Goal: Find contact information: Find contact information

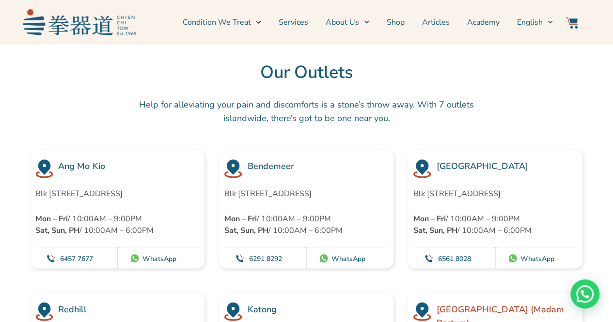
scroll to position [2570, 0]
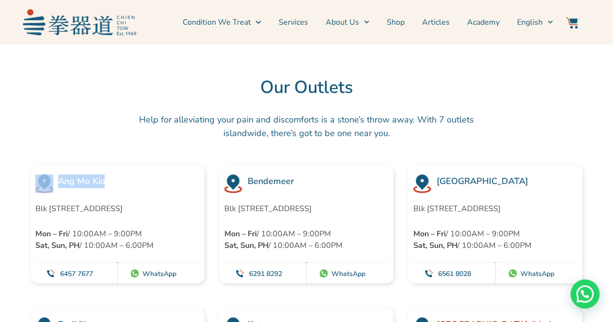
drag, startPoint x: 103, startPoint y: 167, endPoint x: 52, endPoint y: 167, distance: 50.9
click at [52, 175] on div "Ang Mo Kio" at bounding box center [117, 184] width 165 height 18
copy div "Ang Mo Kio"
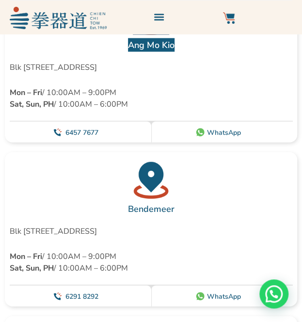
scroll to position [5011, 0]
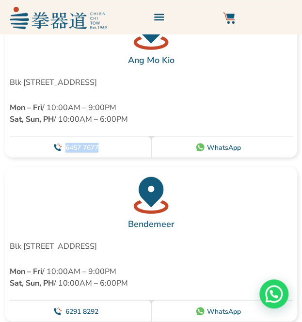
drag, startPoint x: 100, startPoint y: 147, endPoint x: 66, endPoint y: 147, distance: 33.9
click at [66, 147] on div "6457 7677" at bounding box center [85, 147] width 44 height 16
copy link "6457 7677"
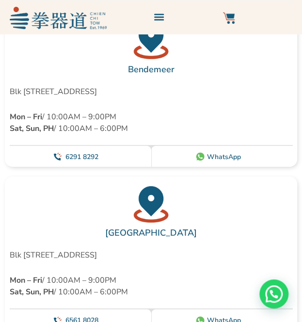
scroll to position [5205, 0]
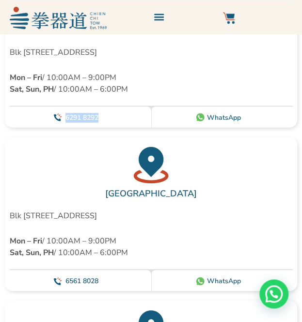
drag, startPoint x: 90, startPoint y: 117, endPoint x: 66, endPoint y: 117, distance: 24.2
click at [66, 117] on h2 "6291 8292" at bounding box center [84, 118] width 39 height 10
copy link "6291 8292"
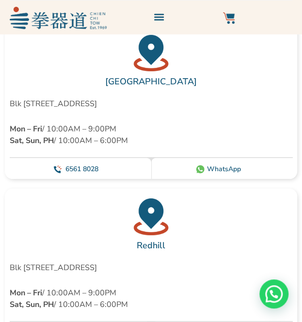
scroll to position [5302, 0]
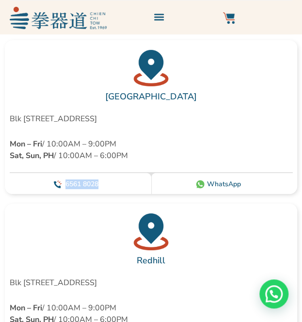
drag, startPoint x: 102, startPoint y: 181, endPoint x: 66, endPoint y: 181, distance: 35.9
click at [66, 181] on h2 "6561 8028" at bounding box center [84, 184] width 39 height 10
copy link "6561 8028"
click at [70, 227] on div "Redhill" at bounding box center [151, 240] width 283 height 54
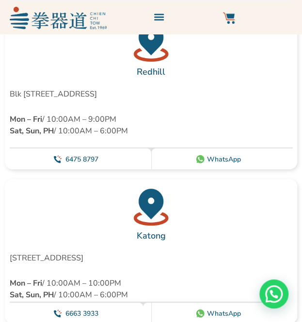
scroll to position [5496, 0]
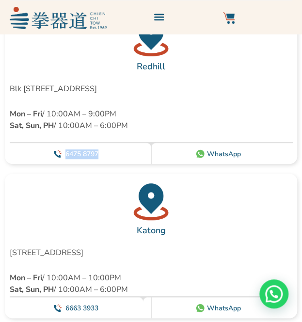
drag, startPoint x: 103, startPoint y: 154, endPoint x: 65, endPoint y: 154, distance: 37.8
click at [65, 154] on h2 "6475 8797" at bounding box center [84, 154] width 39 height 10
copy link "6475 8797"
click at [92, 218] on div "Katong" at bounding box center [151, 210] width 283 height 54
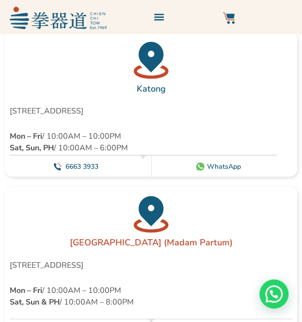
scroll to position [5642, 0]
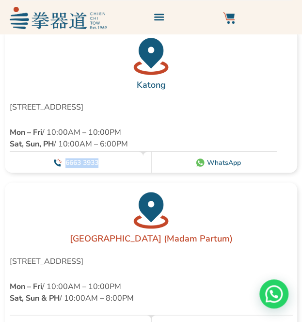
drag, startPoint x: 98, startPoint y: 161, endPoint x: 64, endPoint y: 161, distance: 34.9
click at [64, 161] on div "6663 3933" at bounding box center [85, 162] width 44 height 16
copy link "6663 3933"
click at [38, 195] on div "[GEOGRAPHIC_DATA] (Madam Partum)" at bounding box center [151, 219] width 283 height 54
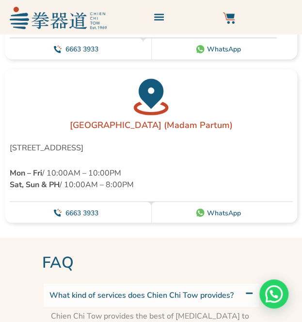
scroll to position [5787, 0]
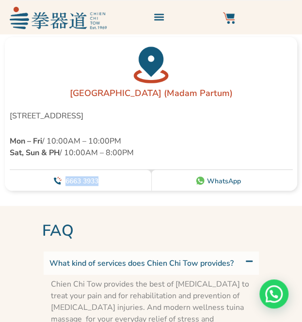
drag, startPoint x: 102, startPoint y: 178, endPoint x: 65, endPoint y: 178, distance: 36.4
click at [65, 178] on h2 "6663 3933" at bounding box center [84, 181] width 39 height 10
copy link "6663 3933"
click at [40, 88] on h3 "[GEOGRAPHIC_DATA] (Madam Partum)" at bounding box center [151, 93] width 283 height 14
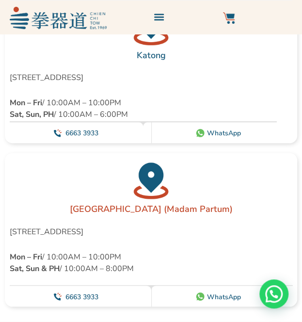
scroll to position [5739, 0]
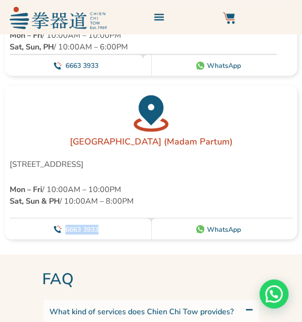
drag, startPoint x: 103, startPoint y: 227, endPoint x: 66, endPoint y: 229, distance: 36.9
click at [66, 229] on h2 "6663 3933" at bounding box center [84, 230] width 39 height 10
copy link "6663 3933"
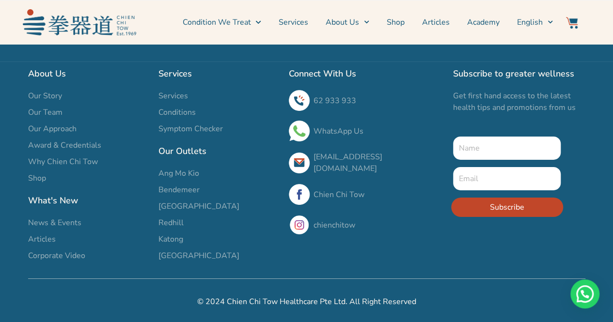
scroll to position [3446, 0]
drag, startPoint x: 421, startPoint y: 162, endPoint x: 314, endPoint y: 161, distance: 107.2
click at [314, 161] on h3 "[EMAIL_ADDRESS][DOMAIN_NAME]" at bounding box center [379, 162] width 130 height 23
copy link "[EMAIL_ADDRESS][DOMAIN_NAME]"
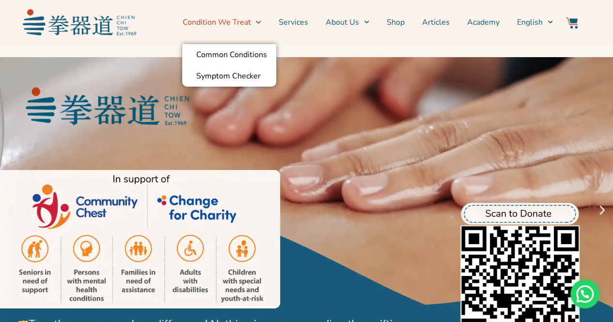
scroll to position [0, 0]
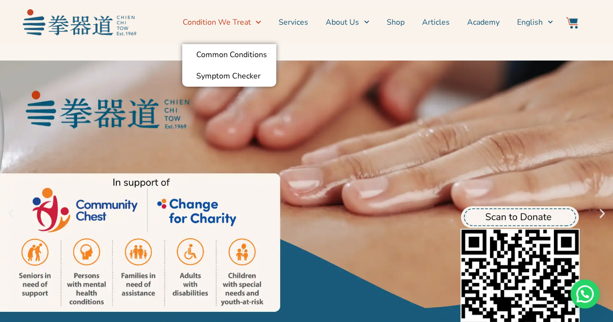
click at [192, 43] on section "Condition We Treat Common Conditions Symptom Checker Services About Us News & E…" at bounding box center [306, 22] width 613 height 44
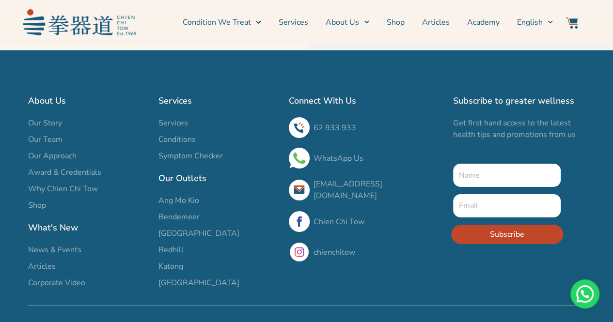
scroll to position [3400, 0]
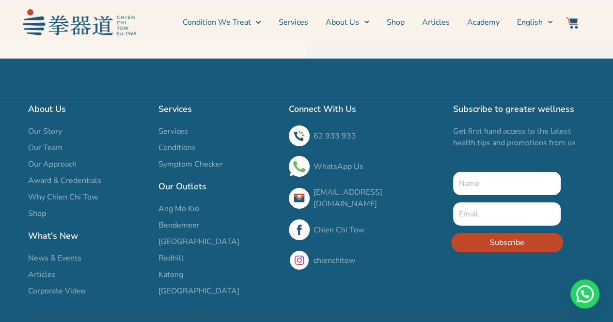
click at [325, 266] on link "chienchitow" at bounding box center [335, 261] width 42 height 11
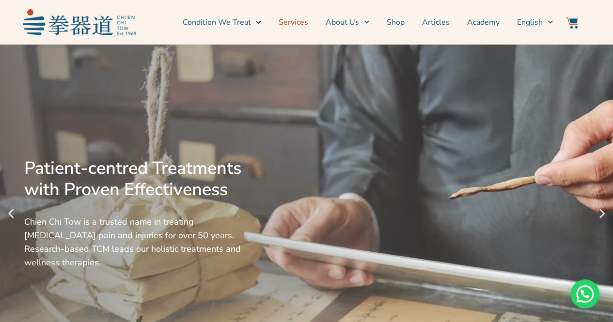
click at [305, 22] on link "Services" at bounding box center [294, 22] width 30 height 24
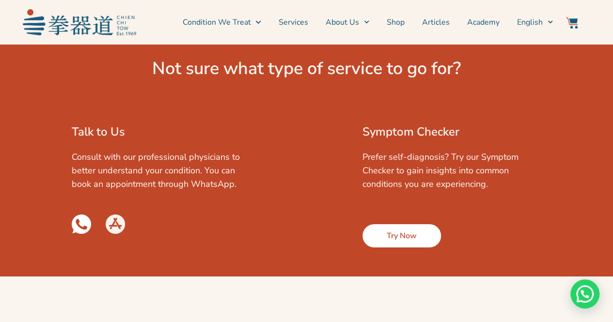
scroll to position [1455, 0]
